Goal: Use online tool/utility

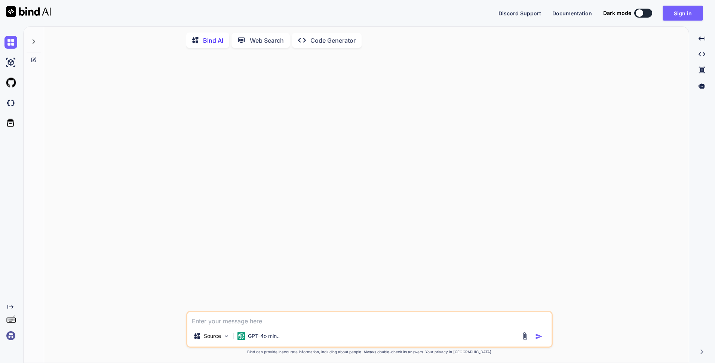
click at [340, 42] on p "Code Generator" at bounding box center [333, 40] width 45 height 9
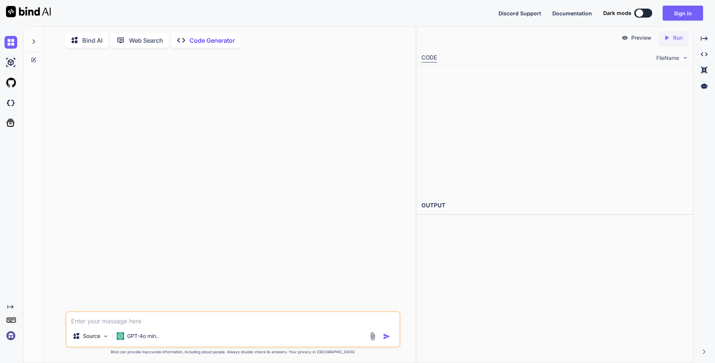
drag, startPoint x: 0, startPoint y: 70, endPoint x: 264, endPoint y: 50, distance: 264.6
type textarea "x"
click at [12, 59] on img at bounding box center [10, 62] width 13 height 13
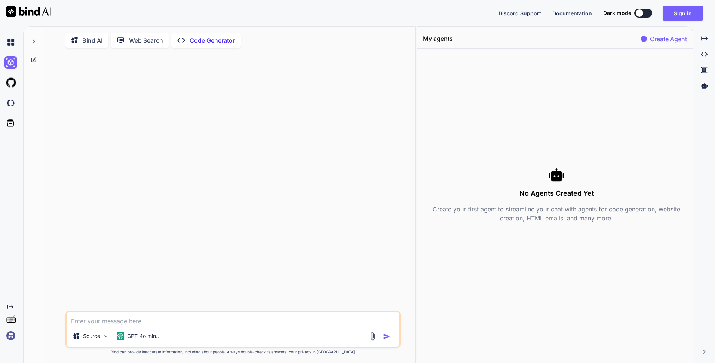
click at [19, 88] on div at bounding box center [12, 82] width 16 height 13
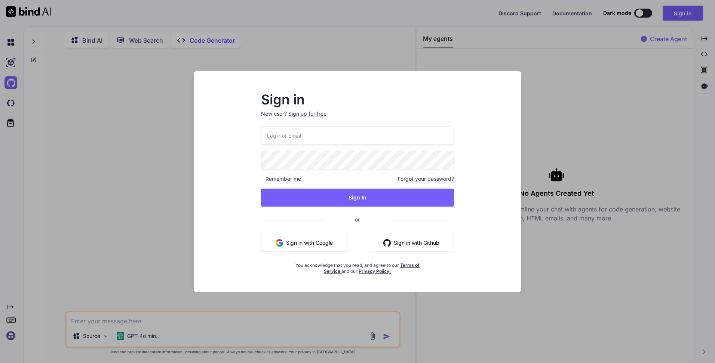
click at [28, 125] on div "Sign in New user? Sign up for free Remember me Forgot your password? Sign In or…" at bounding box center [357, 181] width 715 height 363
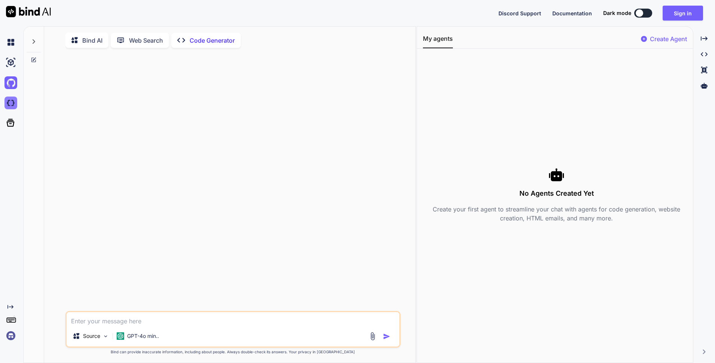
click at [12, 106] on img at bounding box center [10, 103] width 13 height 13
